Goal: Information Seeking & Learning: Learn about a topic

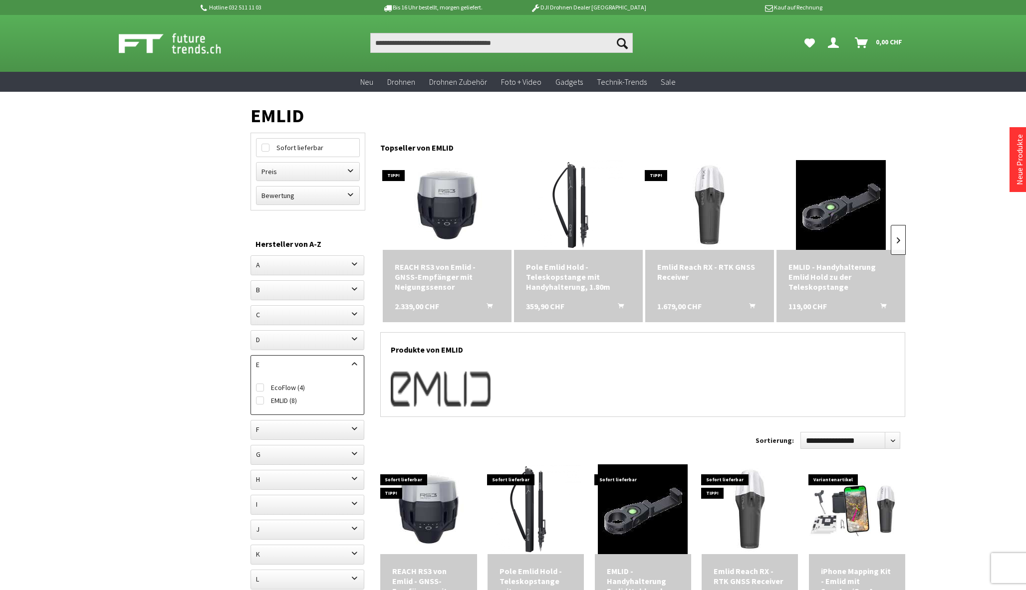
click at [903, 240] on link at bounding box center [898, 240] width 15 height 30
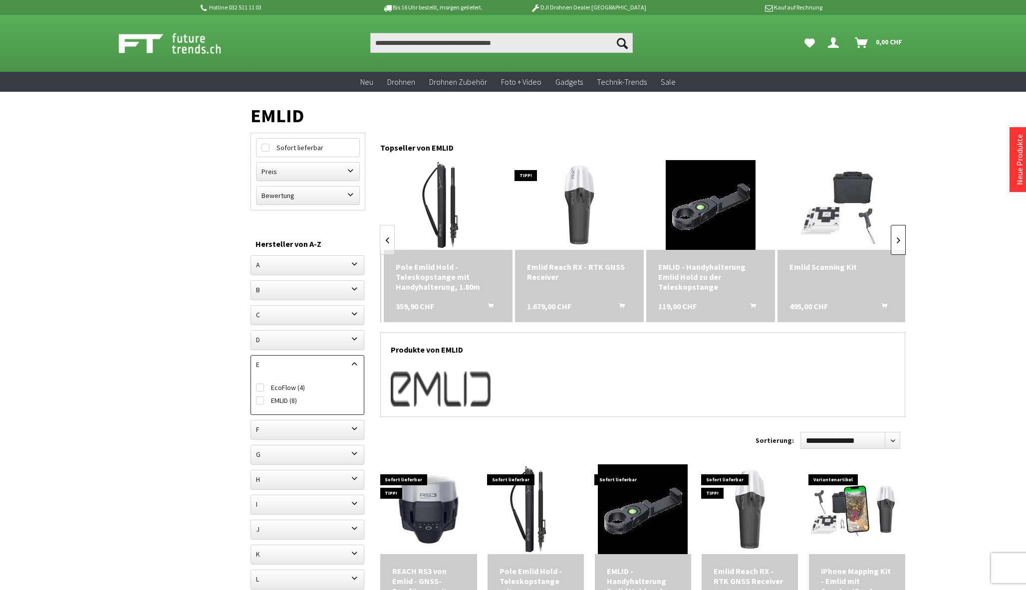
scroll to position [0, 131]
click at [385, 242] on link at bounding box center [387, 240] width 15 height 30
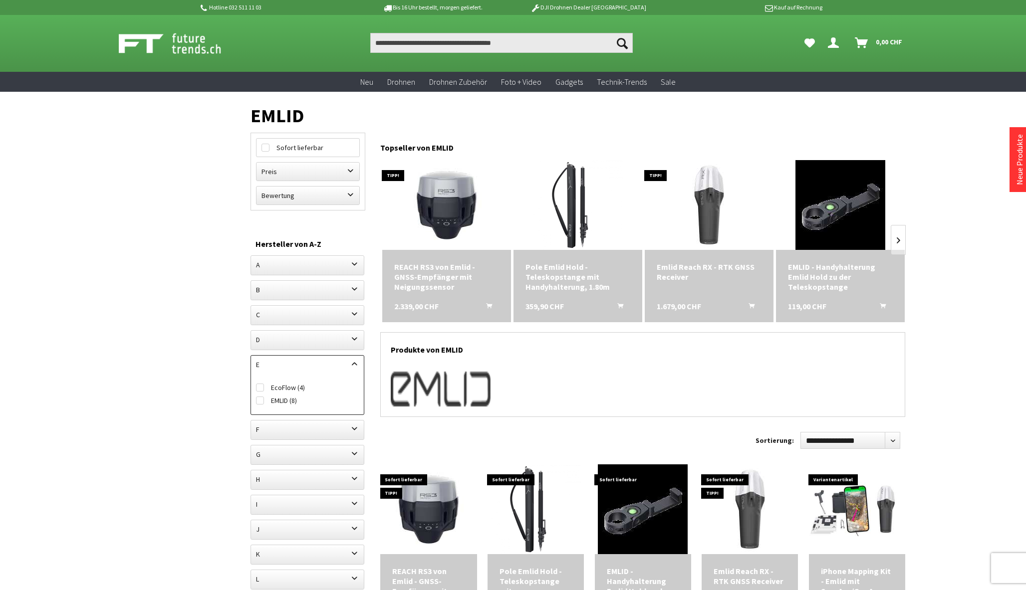
scroll to position [0, 0]
click at [715, 202] on img at bounding box center [710, 205] width 126 height 126
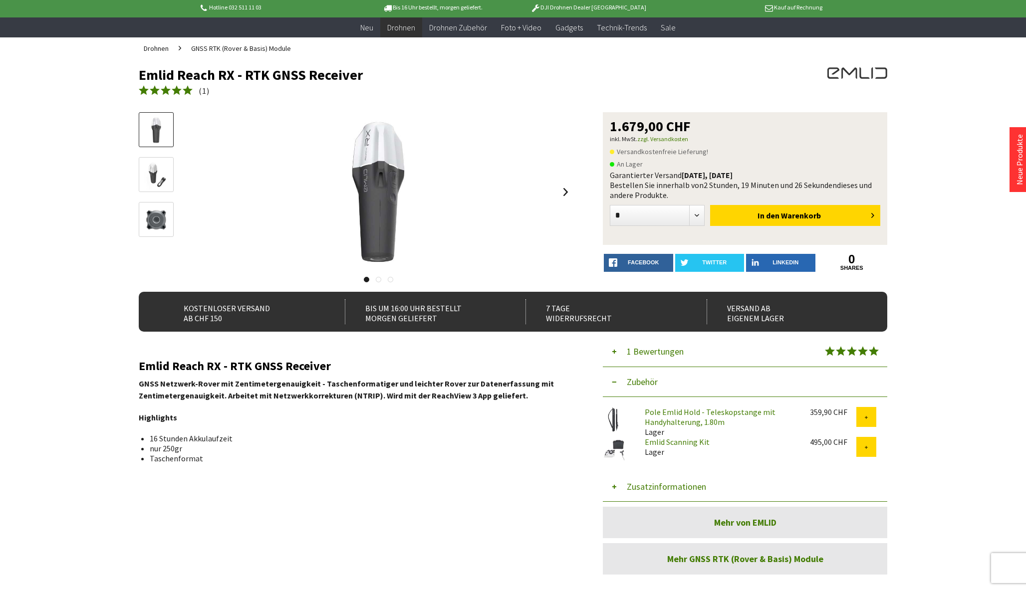
scroll to position [54, 0]
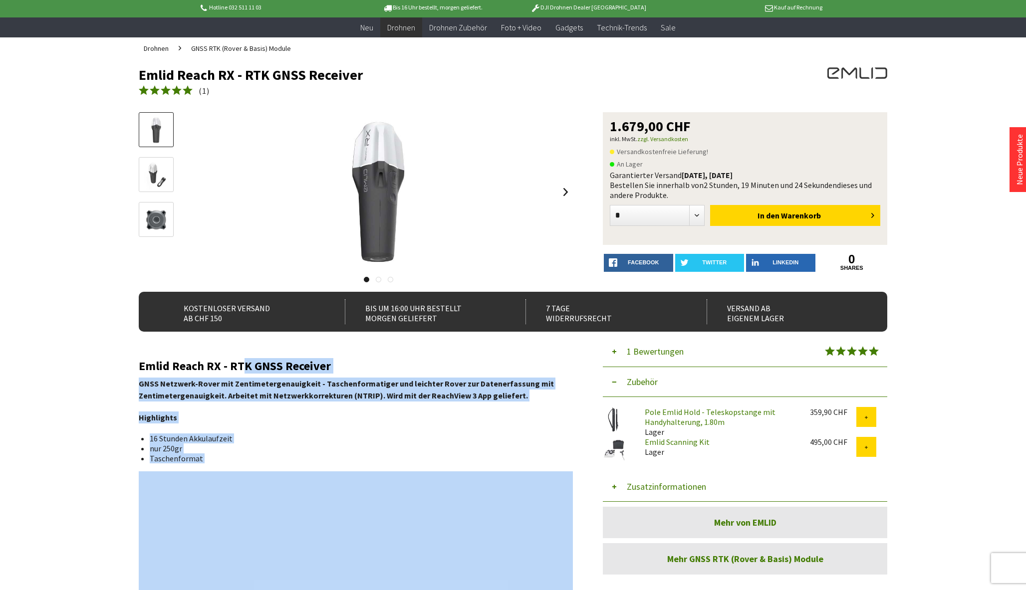
drag, startPoint x: 134, startPoint y: 363, endPoint x: 244, endPoint y: 366, distance: 110.3
click at [244, 366] on h2 "Emlid Reach RX - RTK GNSS Receiver" at bounding box center [356, 366] width 434 height 13
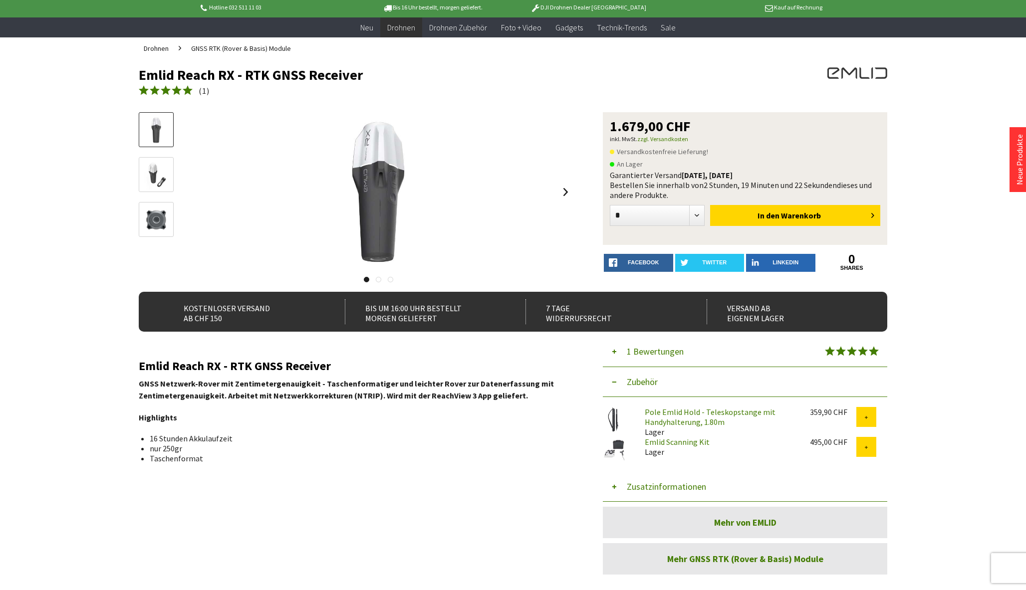
click at [159, 164] on img at bounding box center [156, 175] width 29 height 29
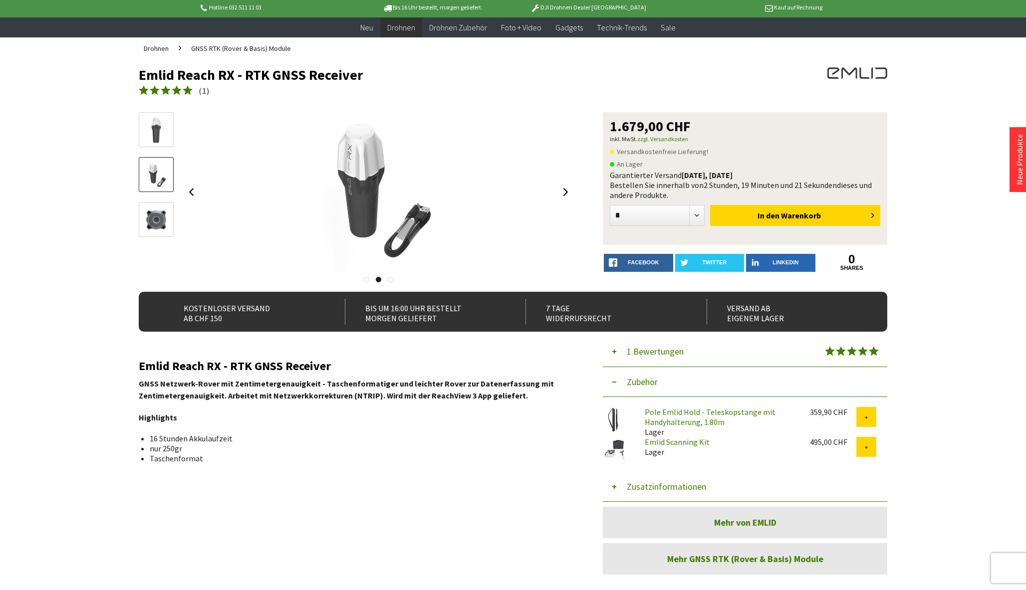
click at [159, 132] on img at bounding box center [156, 130] width 29 height 29
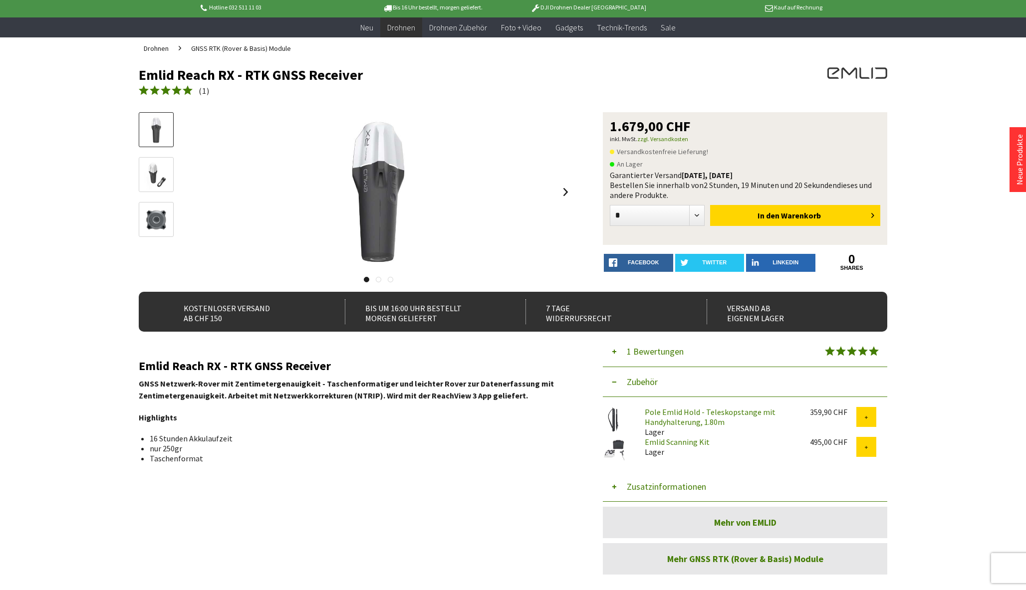
click at [156, 215] on img at bounding box center [156, 220] width 29 height 29
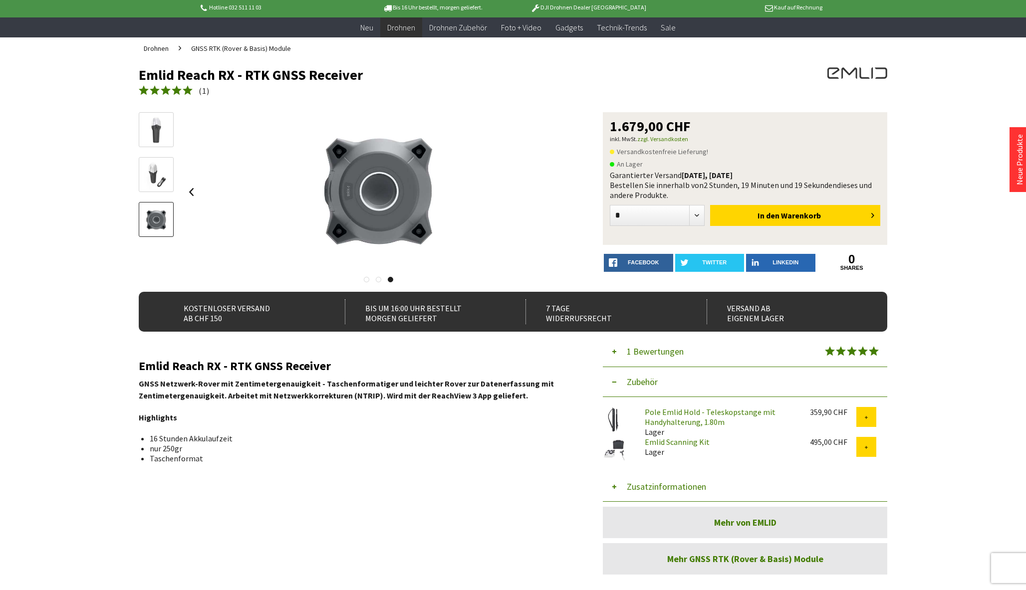
click at [155, 189] on img at bounding box center [156, 175] width 29 height 29
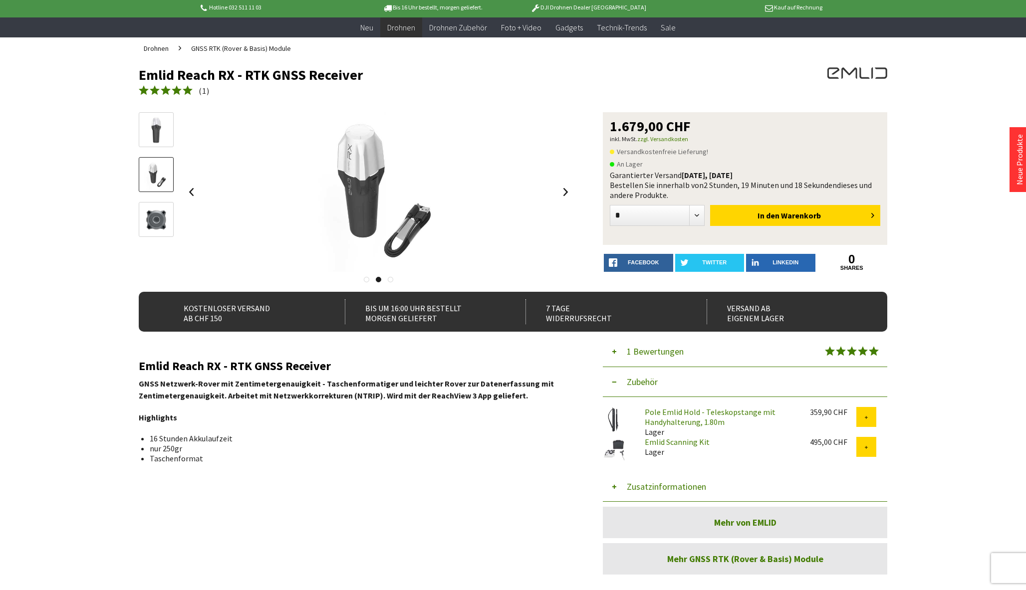
click at [160, 140] on img at bounding box center [156, 130] width 29 height 29
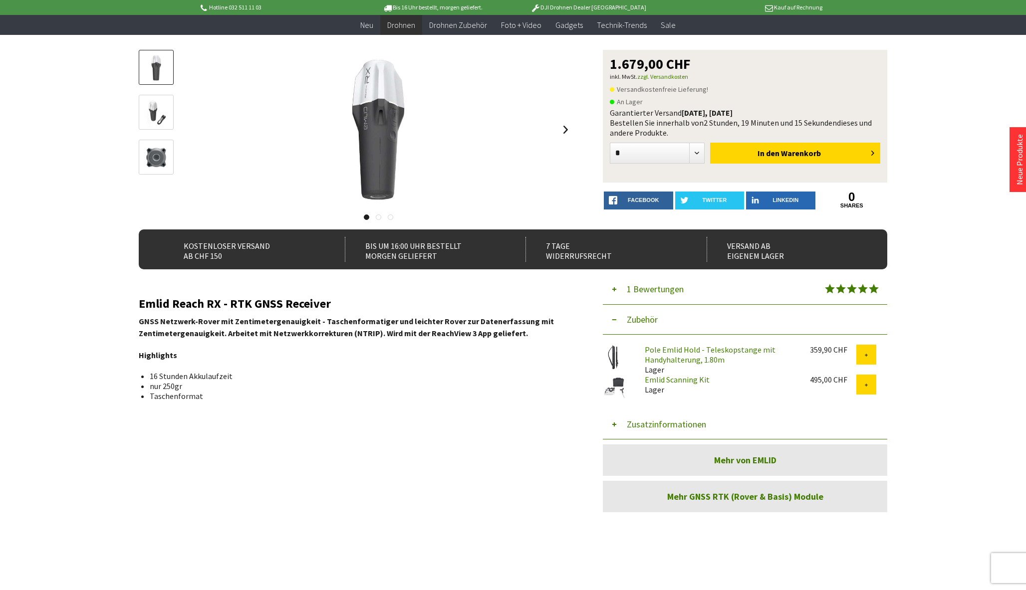
scroll to position [102, 0]
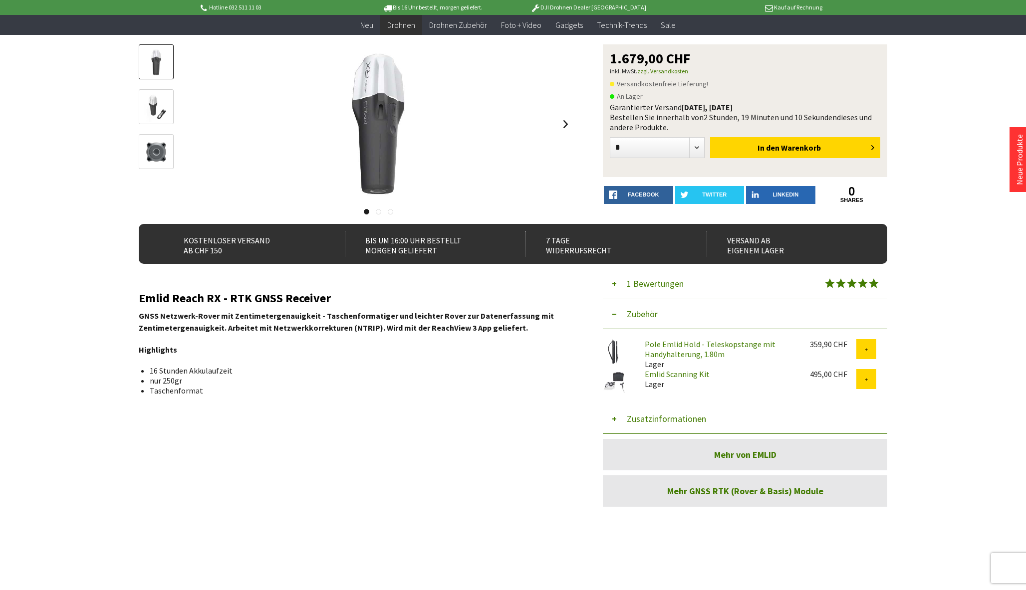
click at [683, 377] on link "Emlid Scanning Kit" at bounding box center [677, 374] width 65 height 10
click at [684, 342] on link "Pole Emlid Hold - Teleskopstange mit Handyhalterung, 1.80m" at bounding box center [710, 349] width 131 height 20
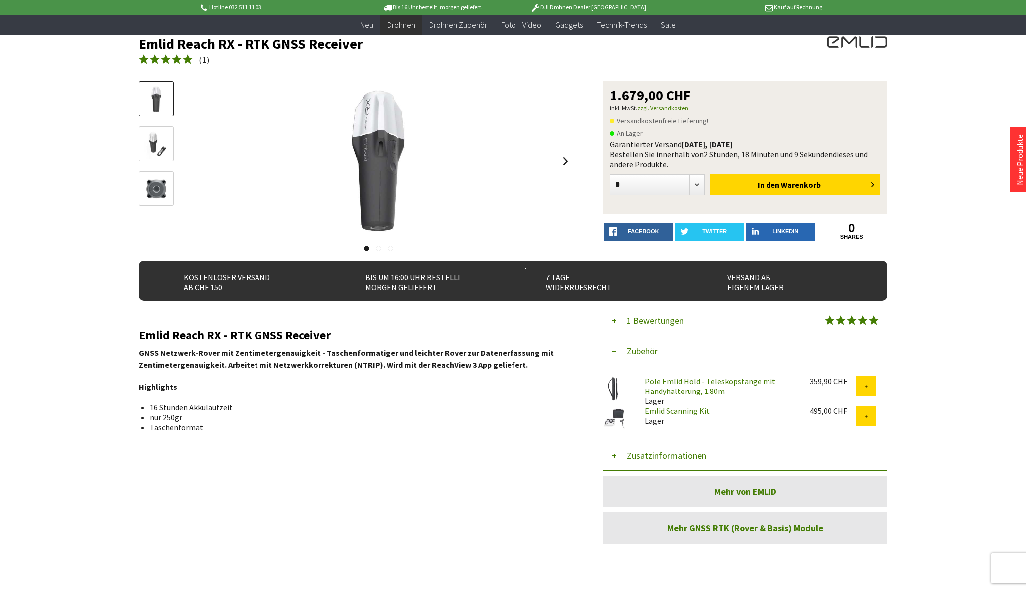
scroll to position [195, 0]
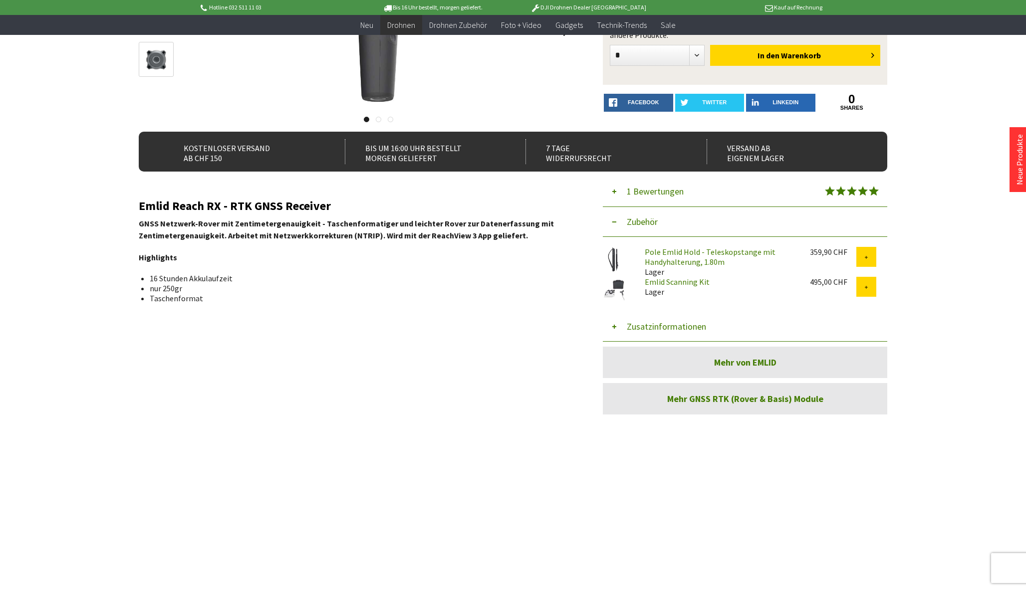
click at [713, 366] on link "Mehr von EMLID" at bounding box center [745, 362] width 284 height 31
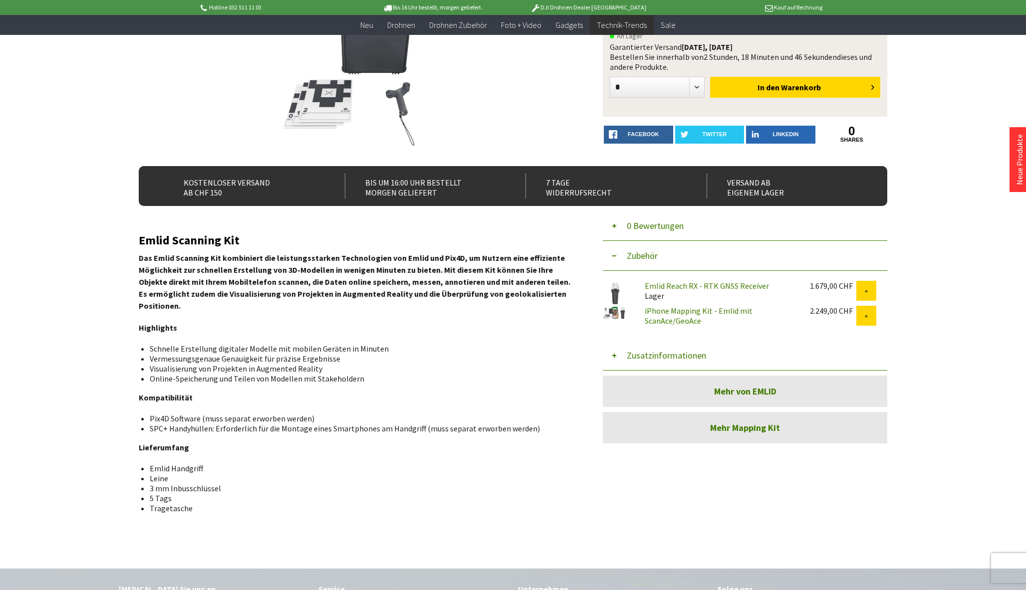
scroll to position [185, 0]
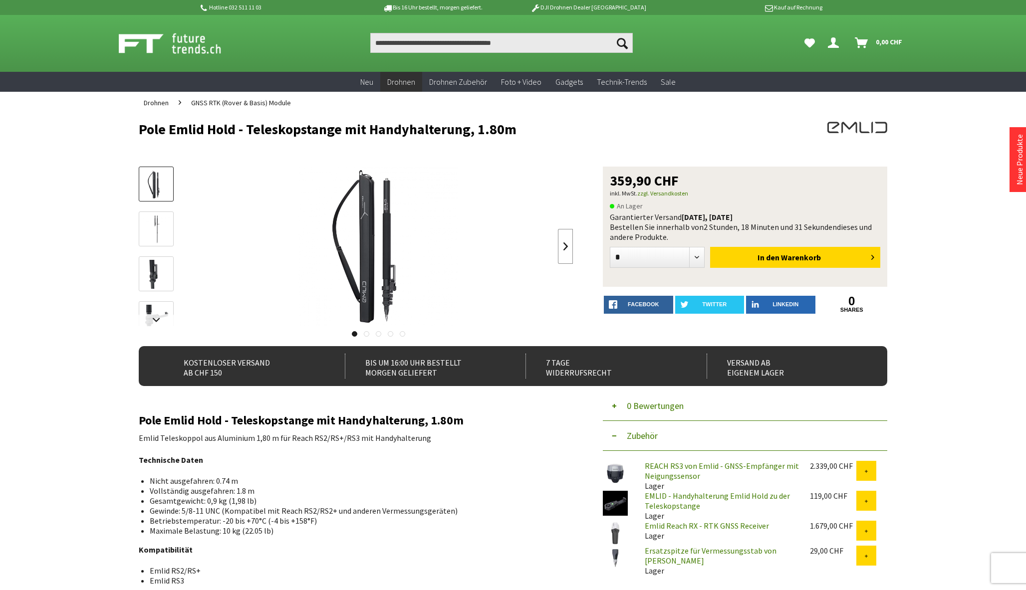
click at [571, 245] on link at bounding box center [565, 246] width 15 height 35
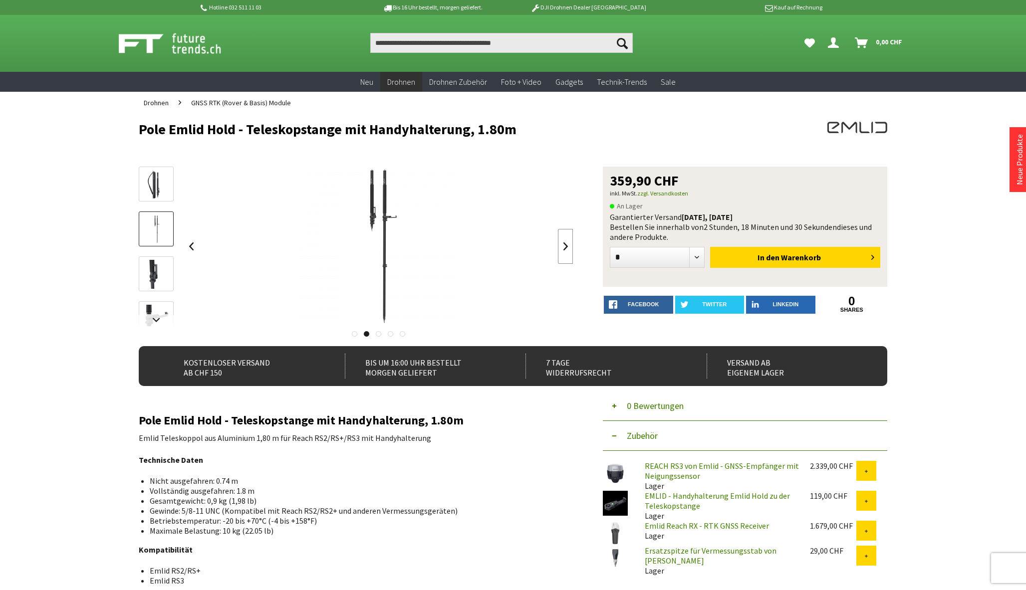
click at [571, 245] on link at bounding box center [565, 246] width 15 height 35
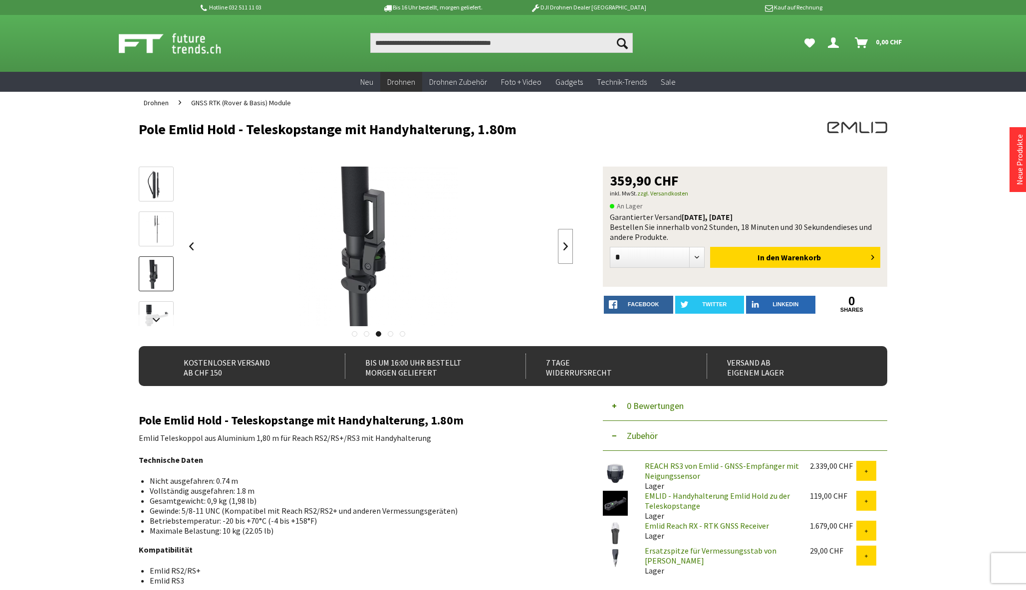
click at [571, 245] on link at bounding box center [565, 246] width 15 height 35
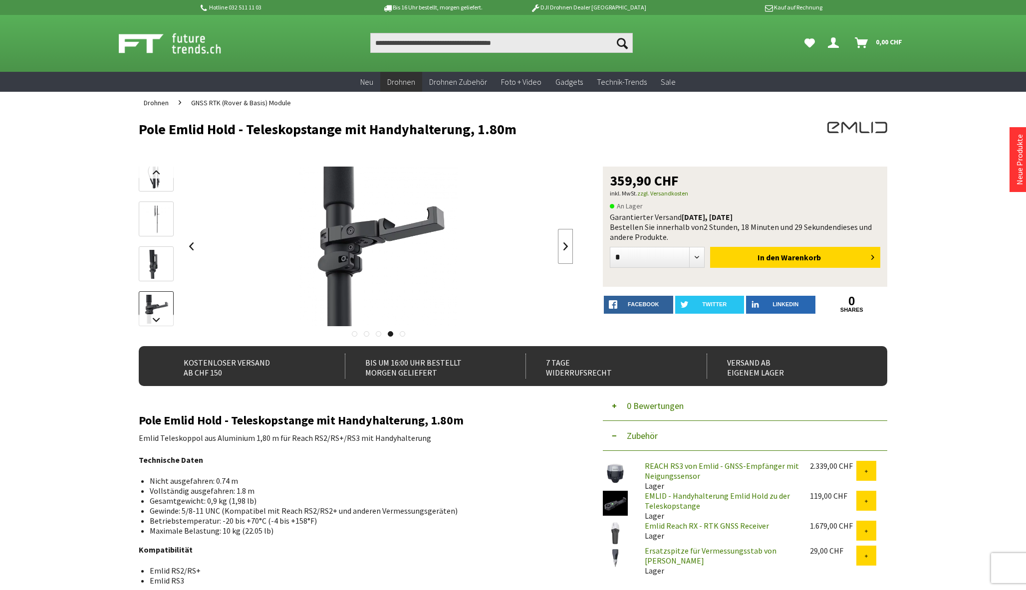
click at [571, 245] on link at bounding box center [565, 246] width 15 height 35
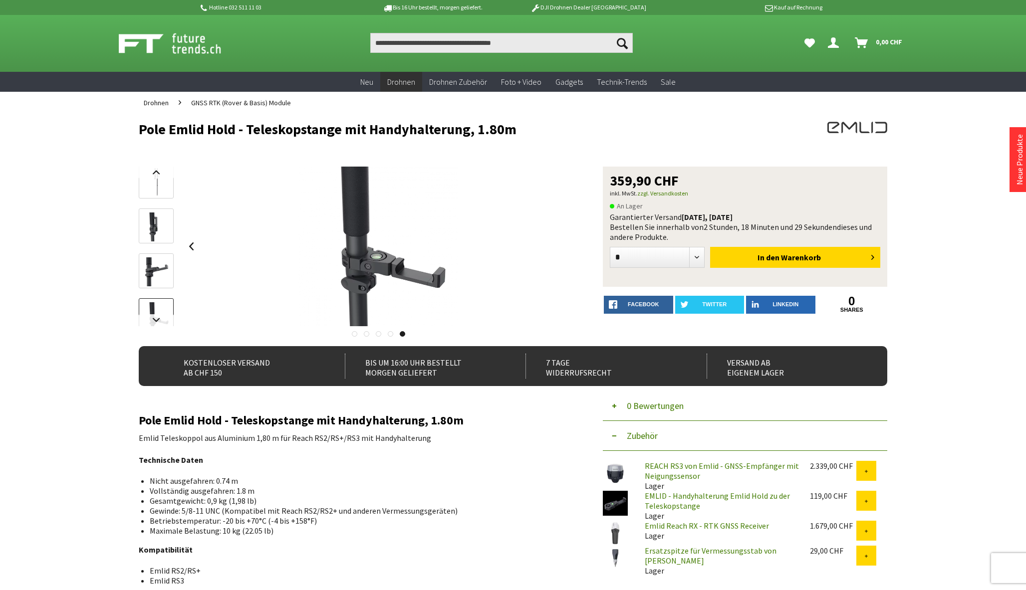
click at [571, 245] on div at bounding box center [379, 247] width 390 height 160
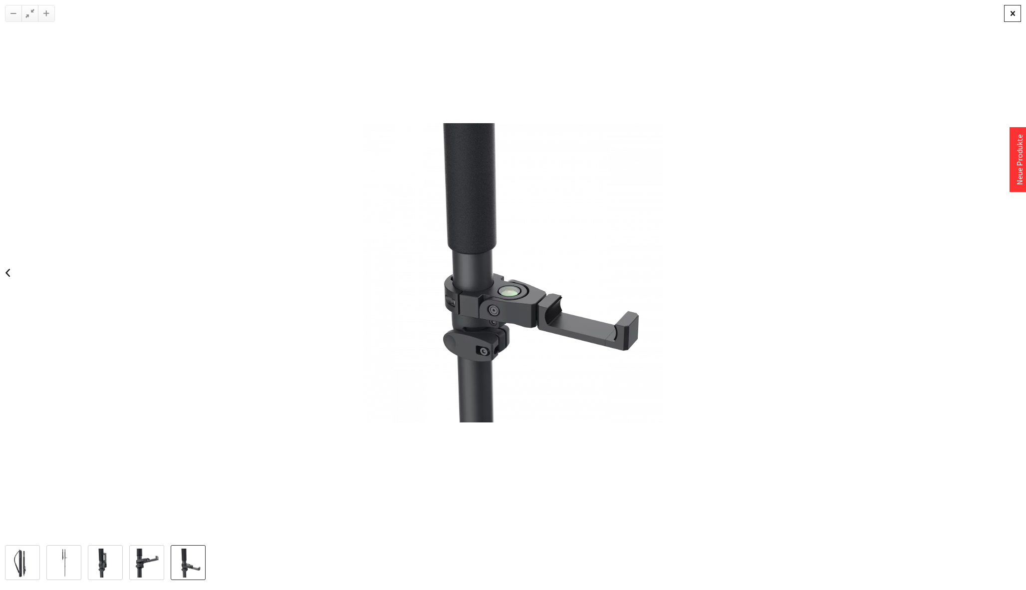
click at [1008, 18] on div at bounding box center [1012, 13] width 17 height 17
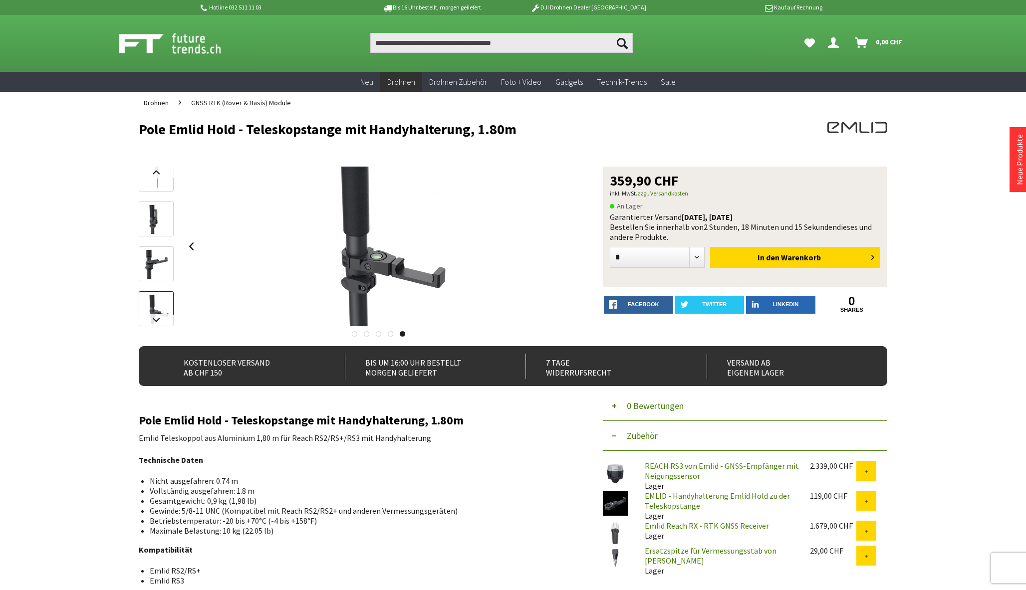
scroll to position [0, 0]
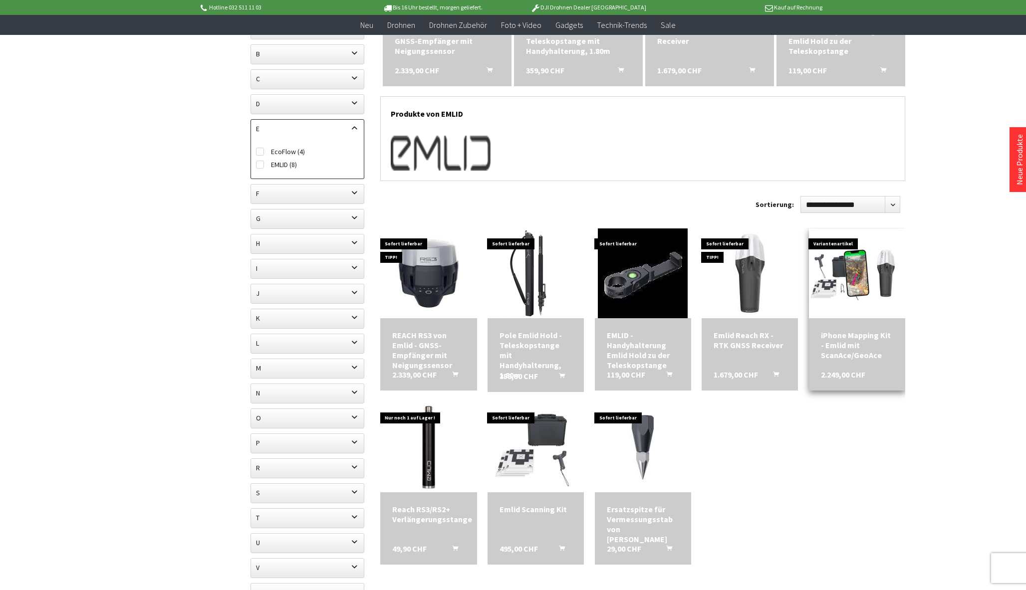
scroll to position [219, 0]
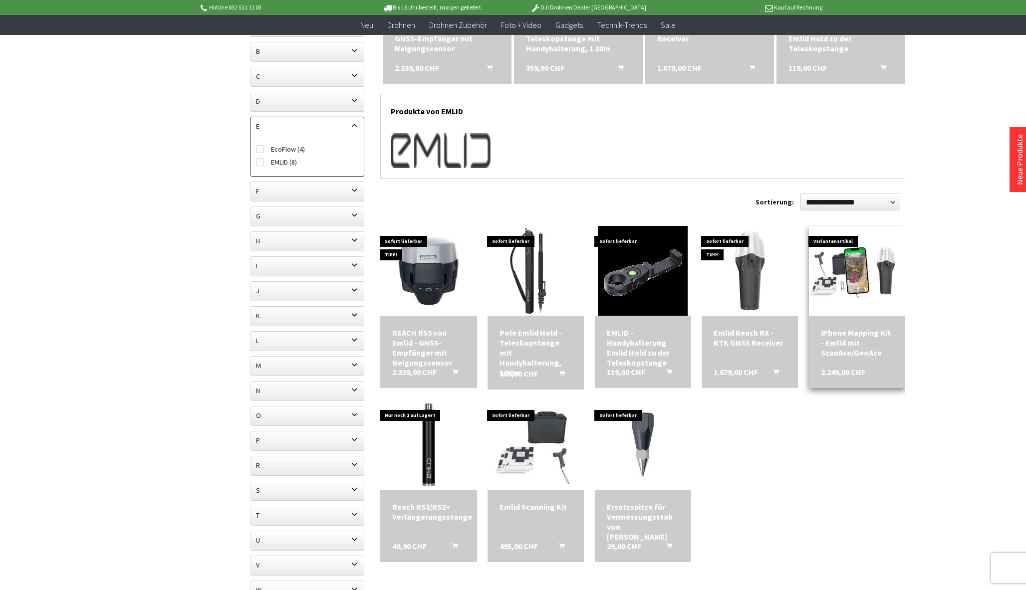
click at [840, 361] on div "iPhone Mapping Kit - Emlid mit ScanAce/GeoAce 2.249,00 CHF" at bounding box center [857, 352] width 96 height 72
click at [872, 278] on img at bounding box center [856, 271] width 135 height 76
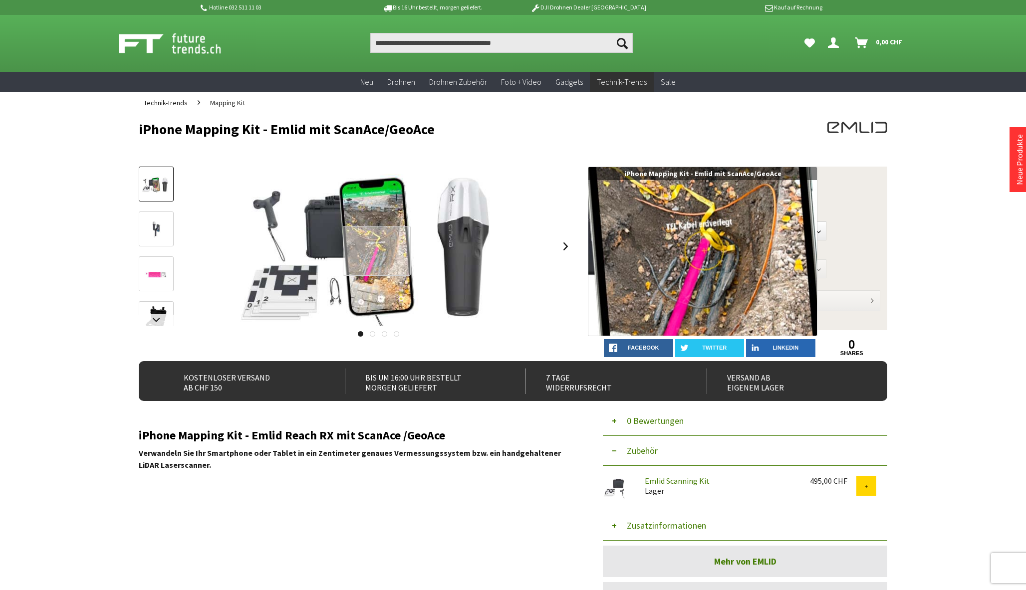
click at [377, 251] on div at bounding box center [377, 251] width 68 height 50
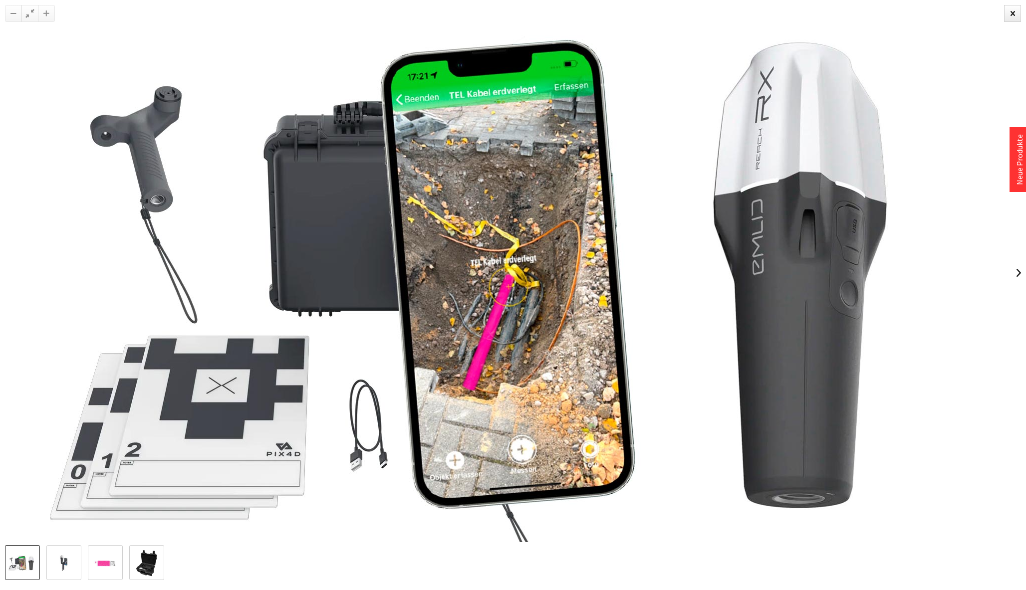
click at [322, 260] on img at bounding box center [513, 272] width 958 height 539
click at [678, 488] on img at bounding box center [513, 272] width 958 height 539
click at [34, 15] on div at bounding box center [29, 13] width 17 height 17
click at [1013, 14] on div at bounding box center [1012, 13] width 17 height 17
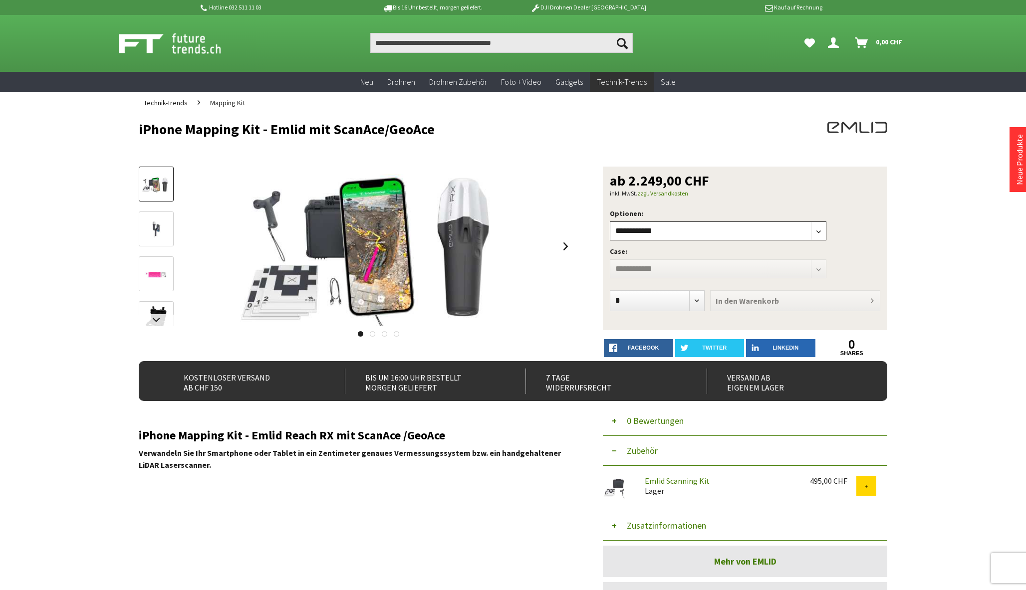
select select"] "***"
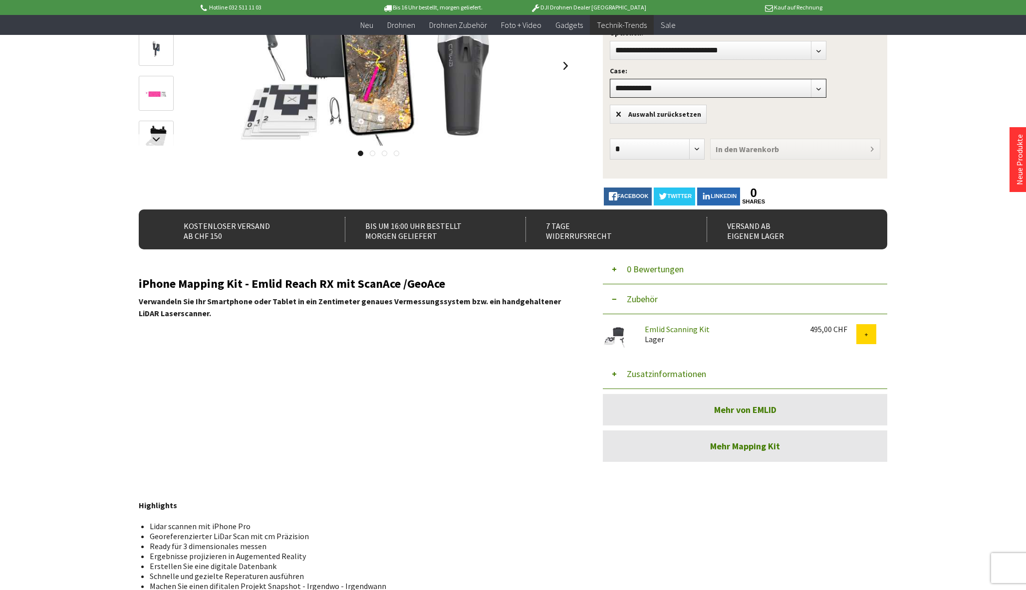
scroll to position [158, 0]
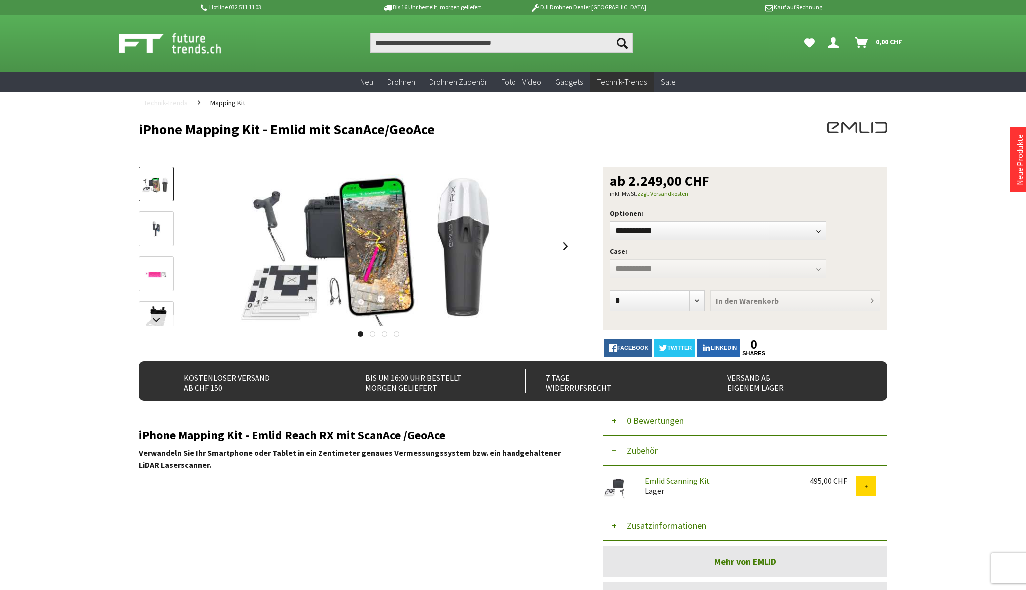
click at [160, 100] on span "Technik-Trends" at bounding box center [166, 102] width 44 height 9
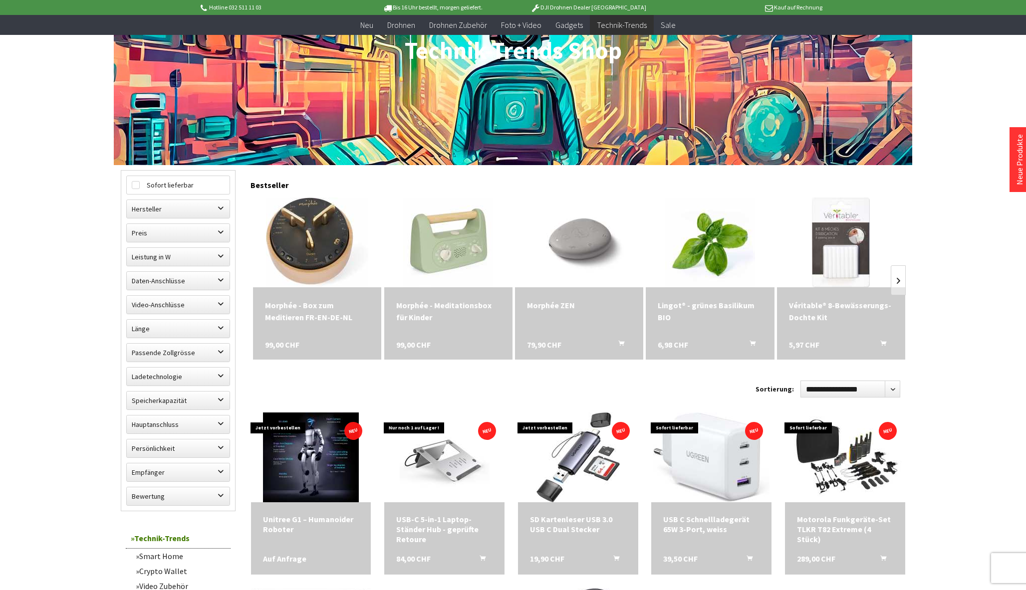
scroll to position [161, 0]
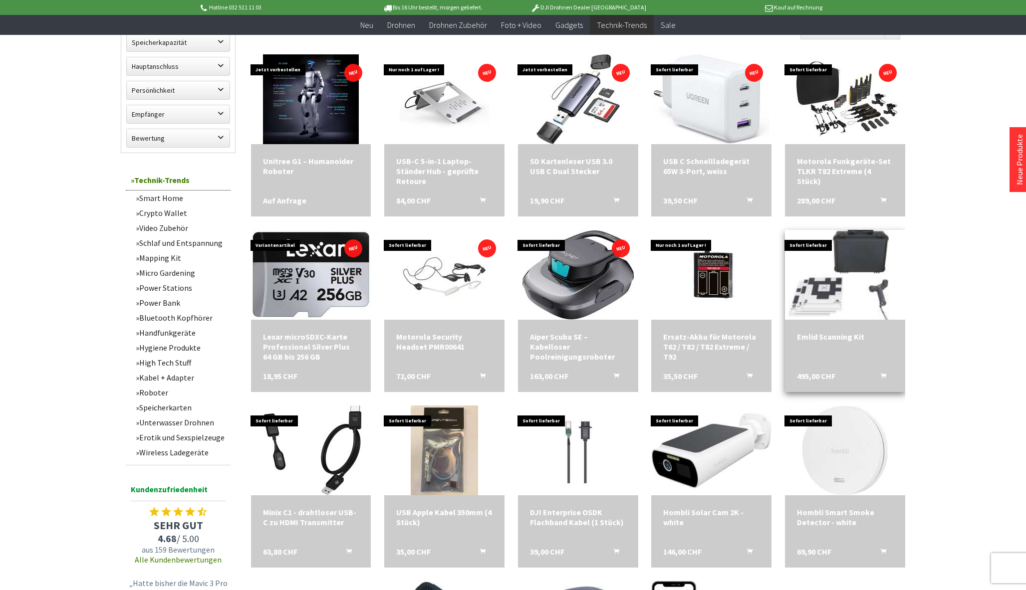
scroll to position [516, 0]
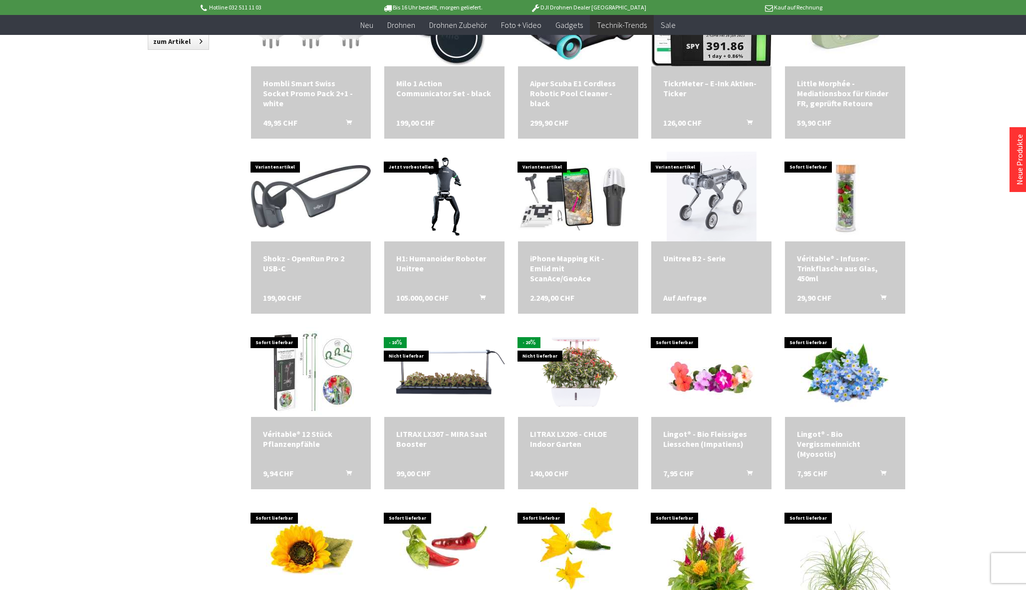
scroll to position [1159, 0]
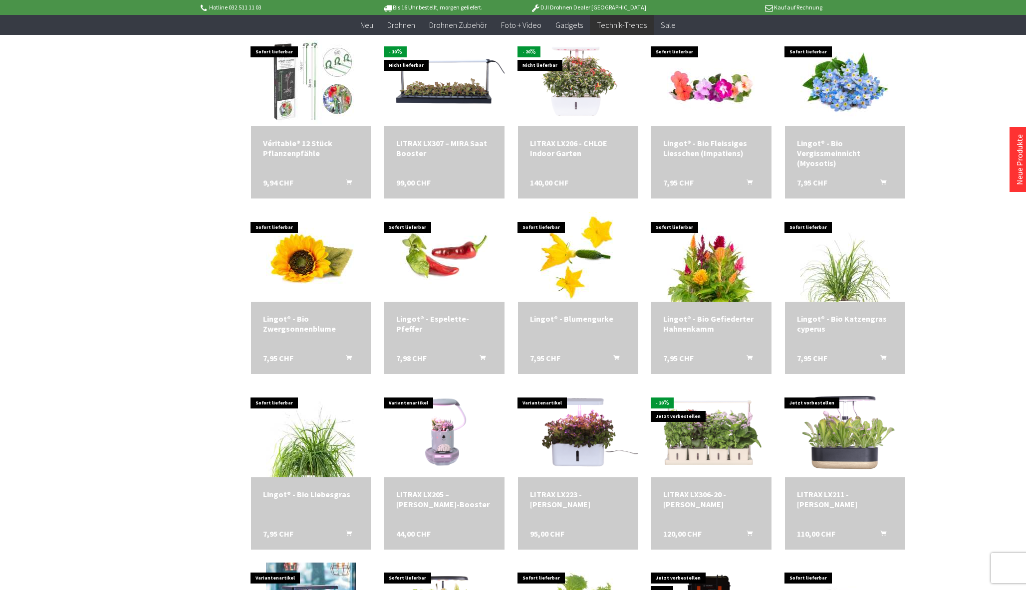
scroll to position [1410, 0]
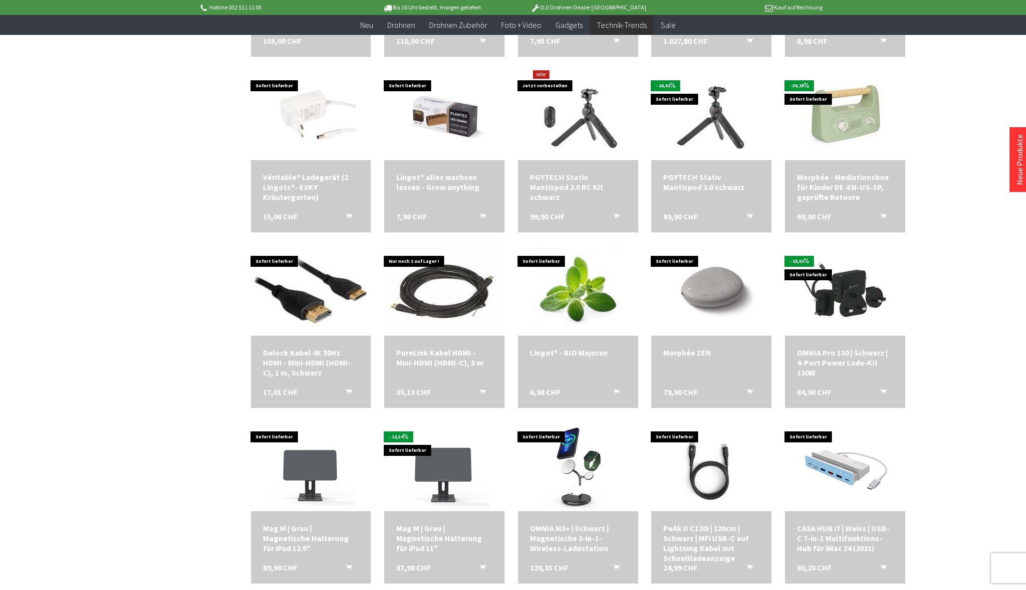
scroll to position [2373, 0]
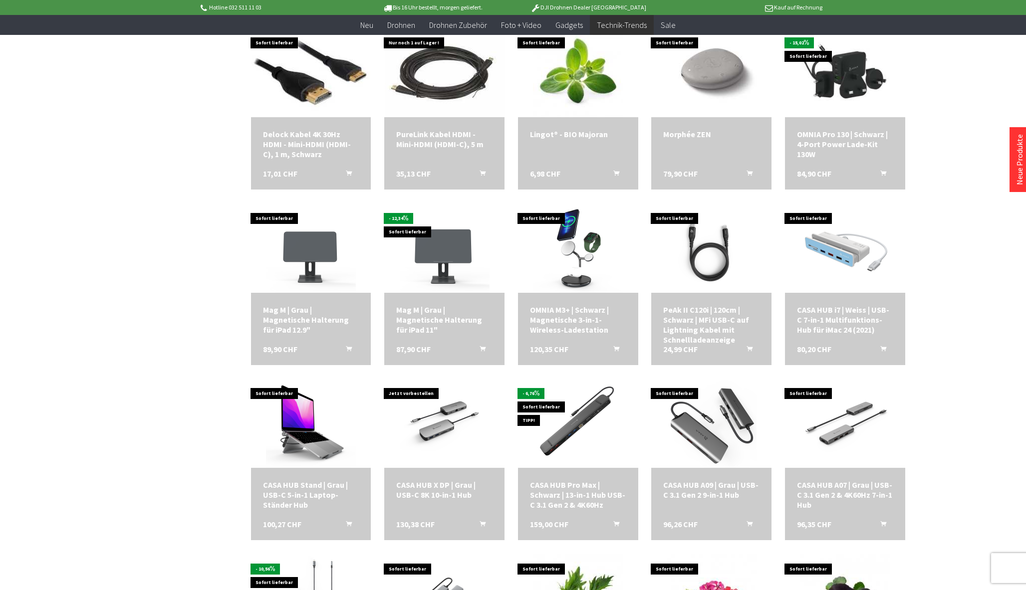
scroll to position [2268, 0]
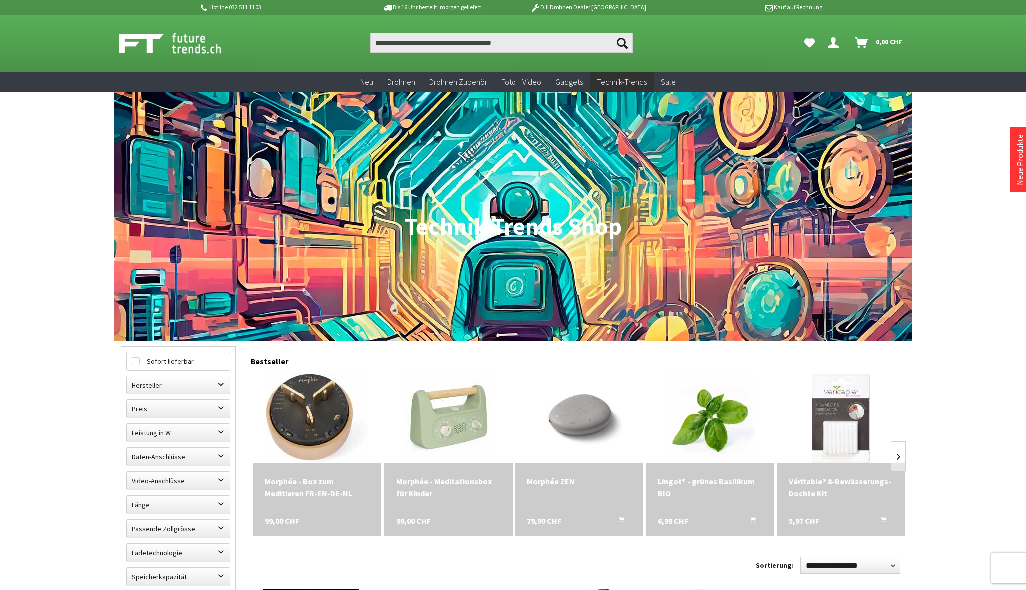
drag, startPoint x: 403, startPoint y: 224, endPoint x: 663, endPoint y: 223, distance: 259.5
click at [663, 223] on h1 "Technik-Trends Shop" at bounding box center [513, 227] width 784 height 25
click at [721, 238] on h1 "Technik-Trends Shop" at bounding box center [513, 227] width 784 height 25
click at [559, 217] on h1 "Technik-Trends Shop" at bounding box center [513, 227] width 784 height 25
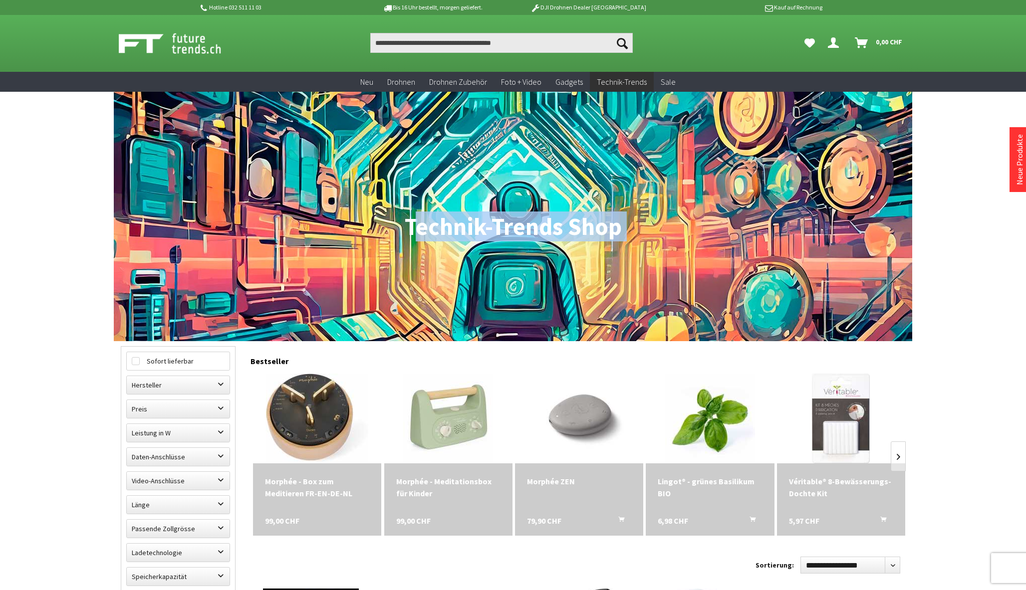
click at [559, 217] on h1 "Technik-Trends Shop" at bounding box center [513, 227] width 784 height 25
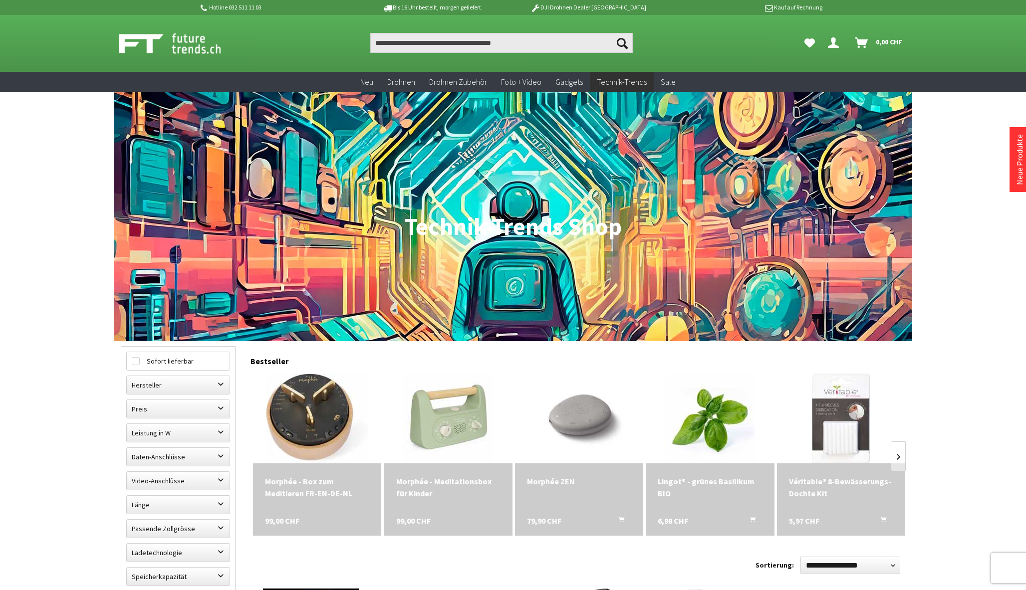
click at [559, 217] on h1 "Technik-Trends Shop" at bounding box center [513, 227] width 784 height 25
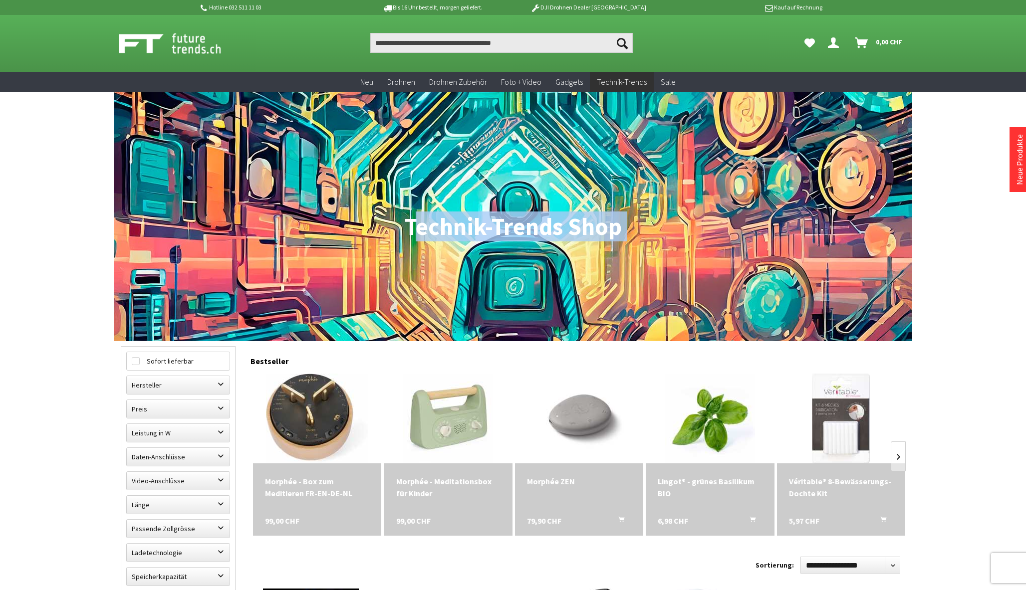
click at [559, 217] on h1 "Technik-Trends Shop" at bounding box center [513, 227] width 784 height 25
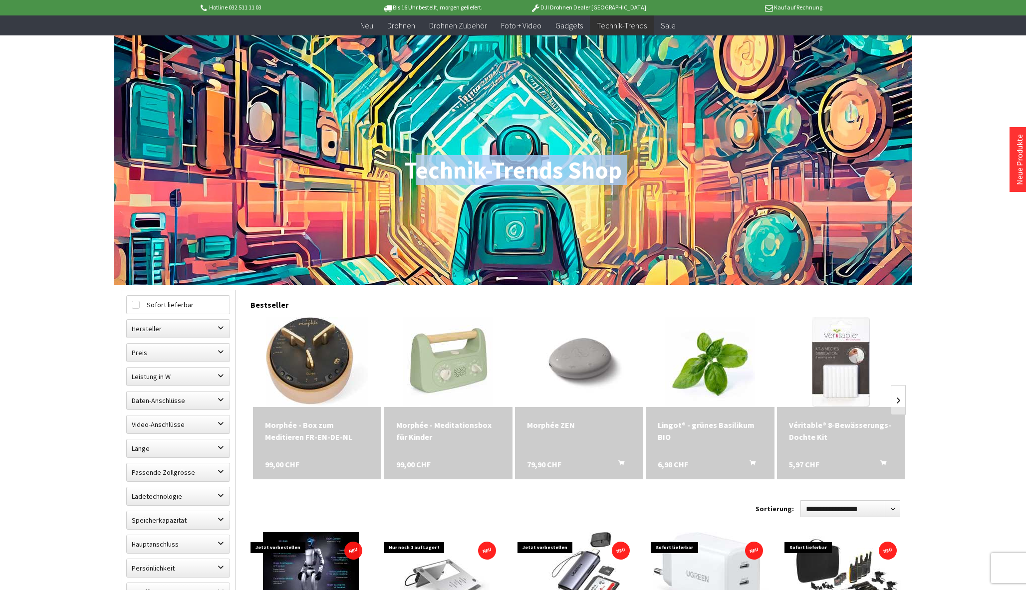
scroll to position [57, 0]
